Goal: Ask a question

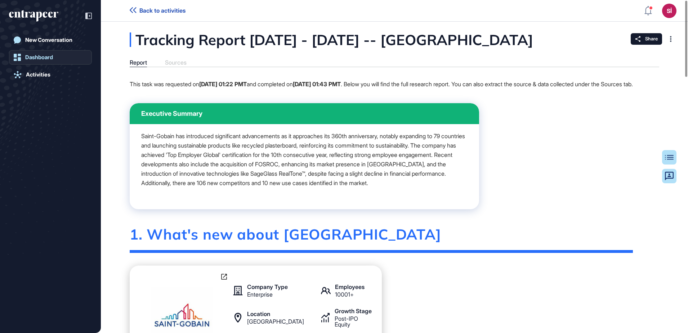
scroll to position [0, 0]
click at [42, 37] on div "New Conversation" at bounding box center [48, 40] width 47 height 6
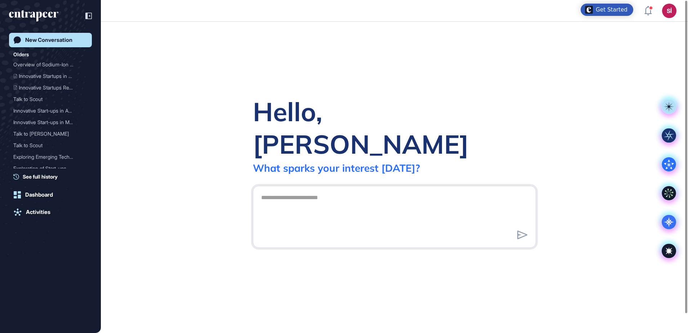
click at [614, 8] on div "Get Started" at bounding box center [612, 9] width 32 height 7
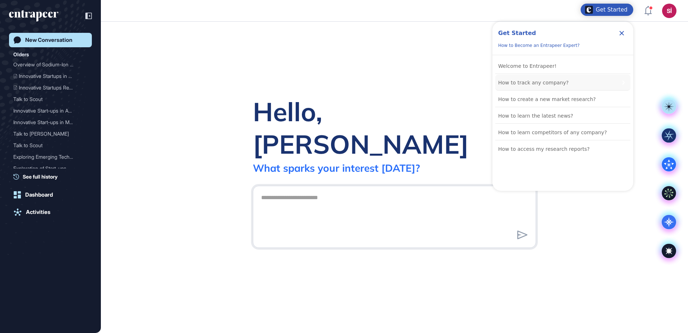
click at [538, 85] on div "How to track any company?" at bounding box center [533, 82] width 71 height 9
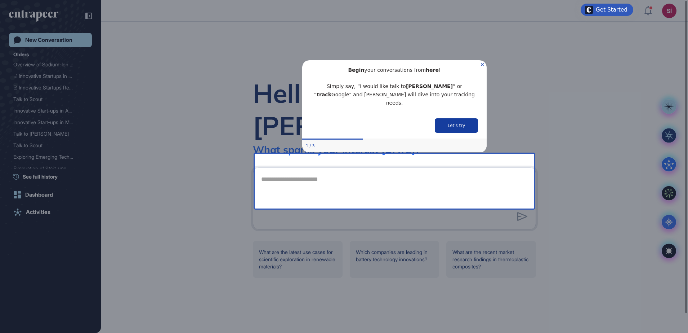
click at [452, 118] on button "Let's try" at bounding box center [456, 125] width 43 height 14
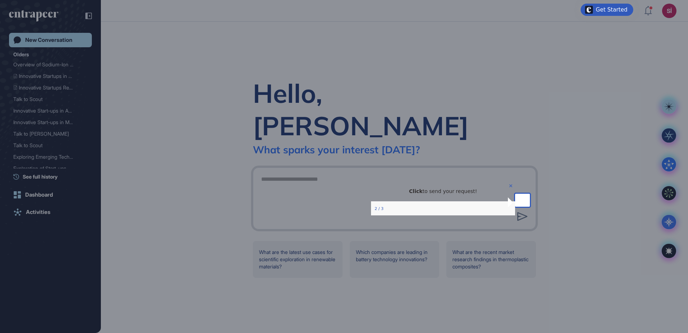
drag, startPoint x: 502, startPoint y: 192, endPoint x: 809, endPoint y: 339, distance: 340.7
click at [509, 187] on icon "Close Preview" at bounding box center [510, 185] width 3 height 3
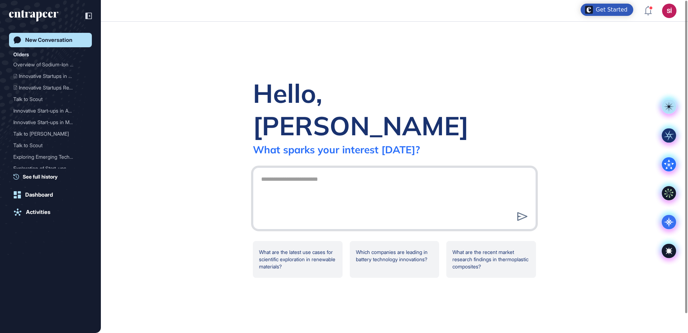
click at [424, 172] on textarea at bounding box center [394, 197] width 275 height 50
drag, startPoint x: 426, startPoint y: 163, endPoint x: 317, endPoint y: 170, distance: 109.0
click at [317, 172] on textarea at bounding box center [394, 197] width 275 height 50
type textarea "**********"
click at [524, 212] on icon at bounding box center [522, 216] width 10 height 9
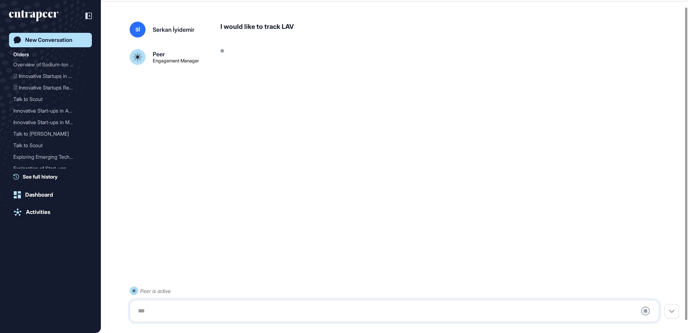
scroll to position [20, 0]
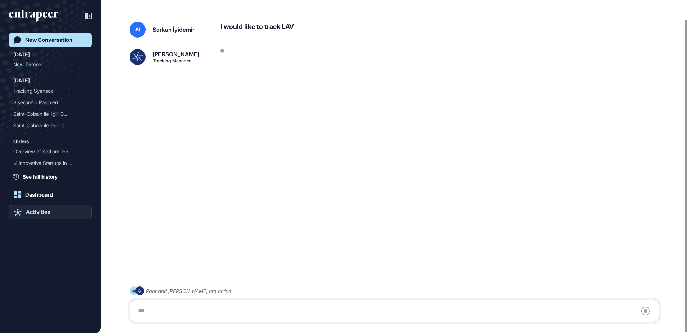
click at [37, 212] on div "Activities" at bounding box center [38, 212] width 25 height 6
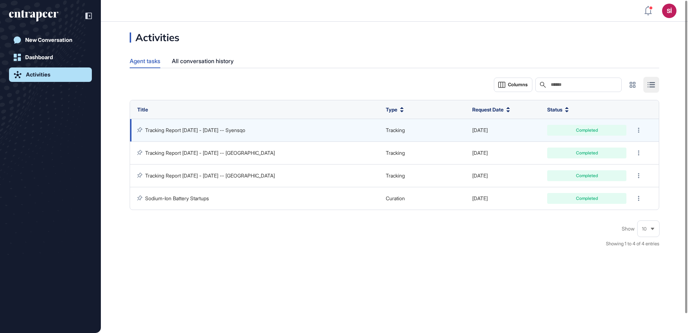
click at [245, 129] on link "Tracking Report [DATE] - [DATE] -- Syensqo" at bounding box center [195, 130] width 100 height 6
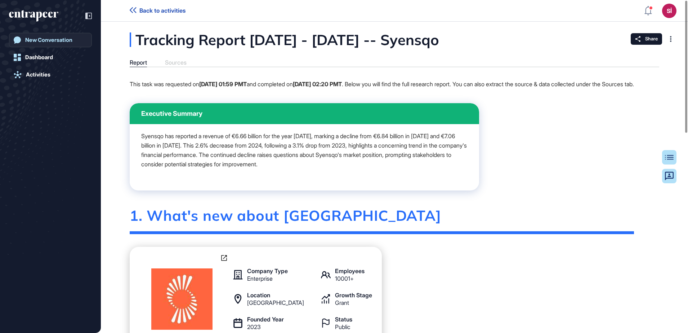
click at [54, 44] on link "New Conversation" at bounding box center [50, 40] width 83 height 14
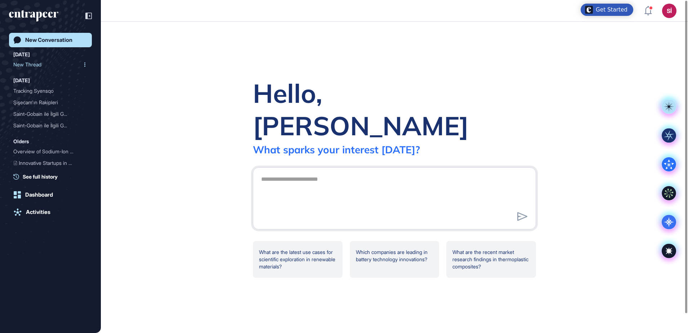
click at [41, 65] on div "New Thread" at bounding box center [47, 65] width 68 height 12
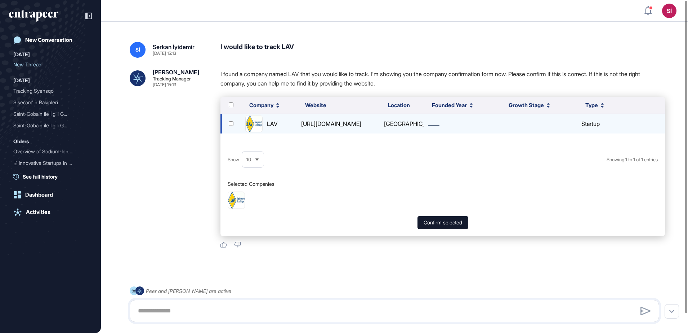
click at [384, 124] on span "[GEOGRAPHIC_DATA]" at bounding box center [412, 123] width 57 height 7
